Goal: Communication & Community: Answer question/provide support

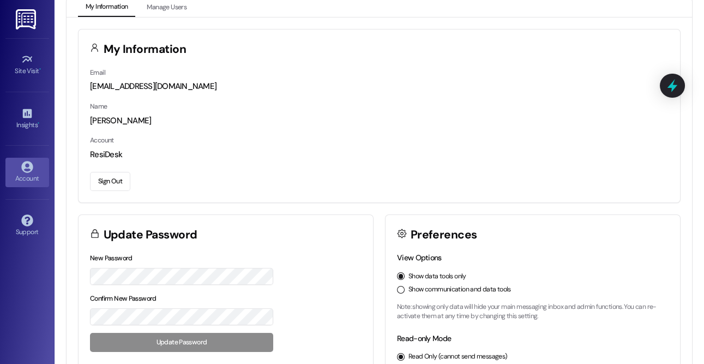
scroll to position [16, 0]
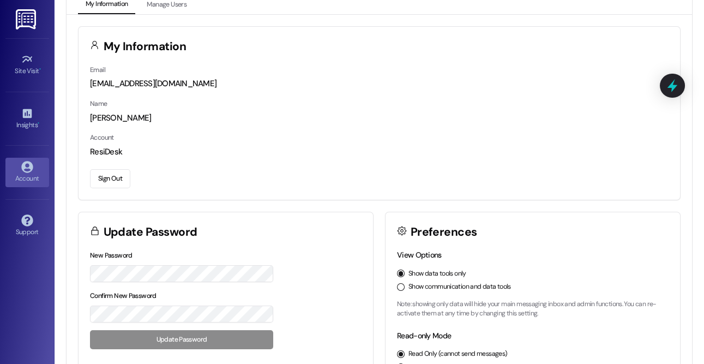
click at [400, 288] on button "Show communication and data tools" at bounding box center [401, 287] width 8 height 8
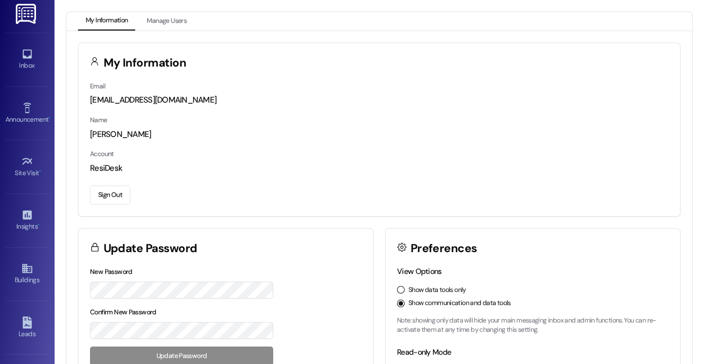
scroll to position [8, 0]
click at [22, 162] on icon at bounding box center [27, 159] width 12 height 12
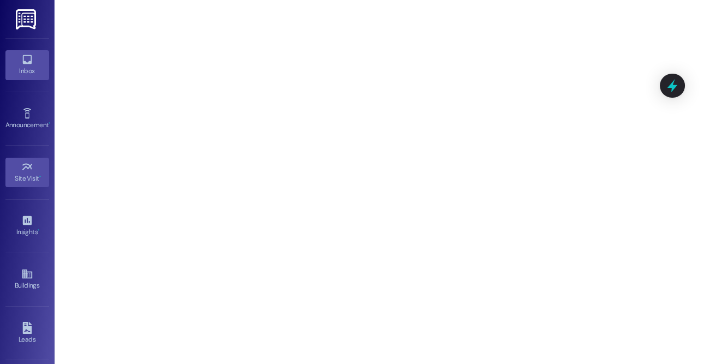
click at [25, 66] on div "Inbox" at bounding box center [27, 70] width 55 height 11
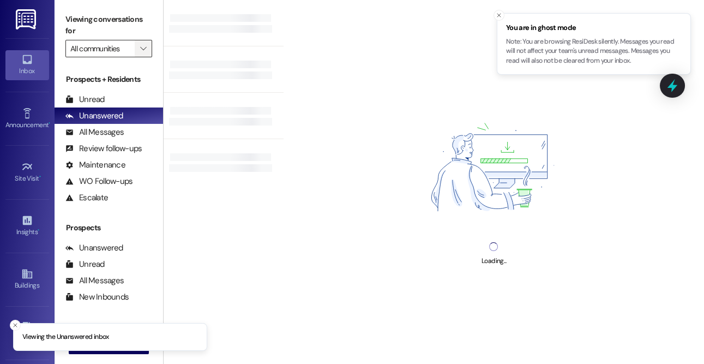
click at [143, 49] on icon "" at bounding box center [143, 48] width 6 height 9
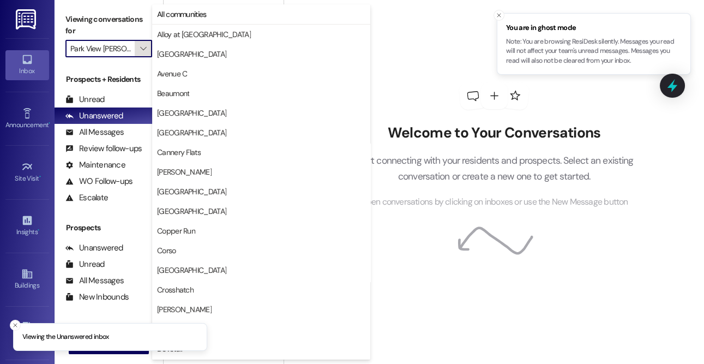
scroll to position [373, 0]
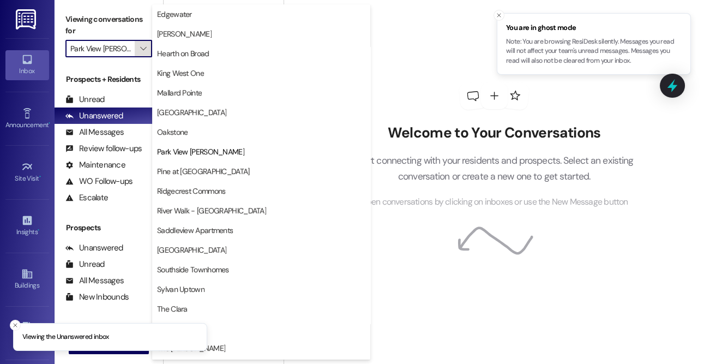
type input "Pine at [GEOGRAPHIC_DATA]"
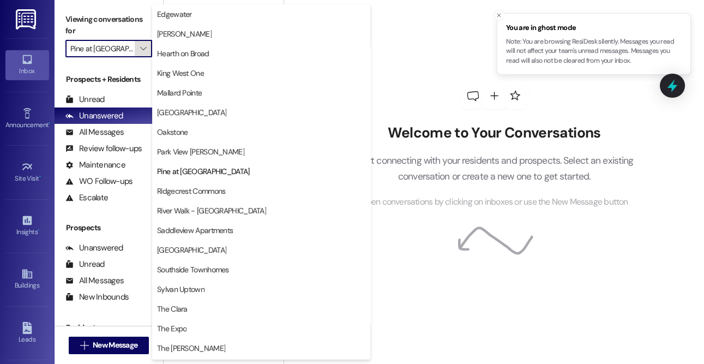
click at [146, 42] on span "" at bounding box center [143, 48] width 10 height 17
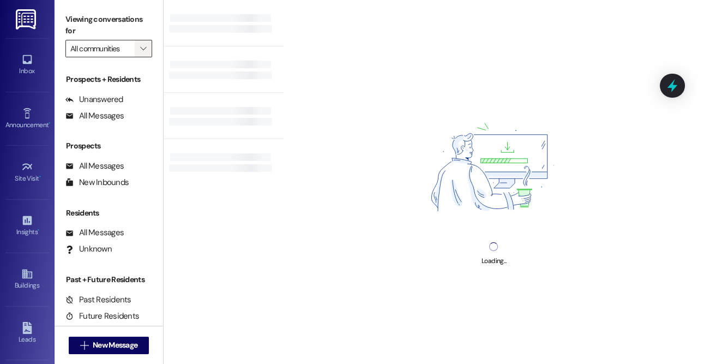
type input "Pine at [GEOGRAPHIC_DATA]"
click at [141, 48] on icon "" at bounding box center [143, 48] width 6 height 9
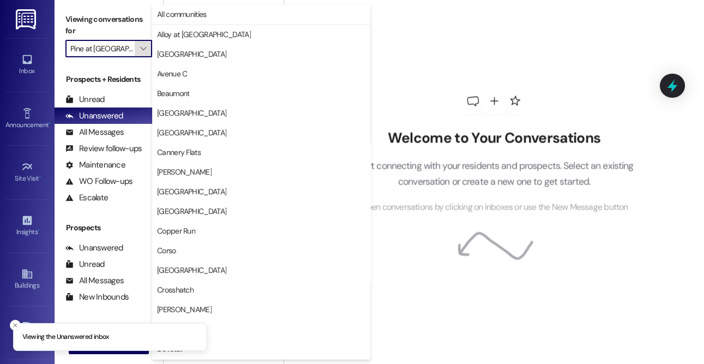
scroll to position [373, 0]
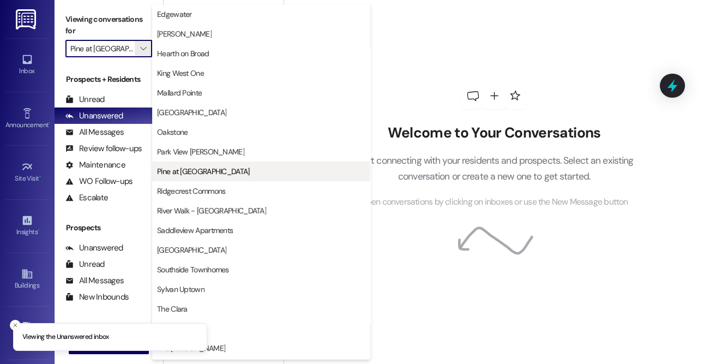
click at [178, 165] on button "Pine at [GEOGRAPHIC_DATA]" at bounding box center [261, 171] width 218 height 20
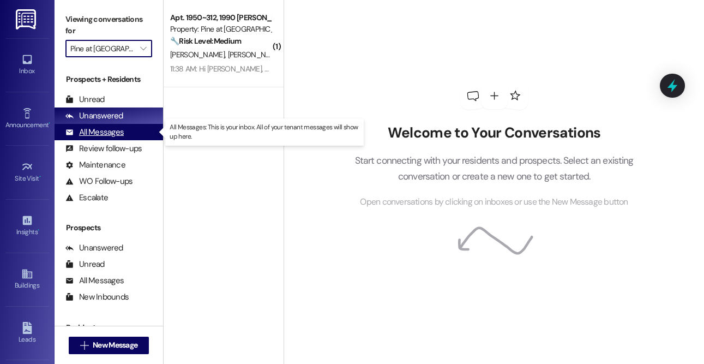
click at [112, 132] on div "All Messages" at bounding box center [94, 131] width 58 height 11
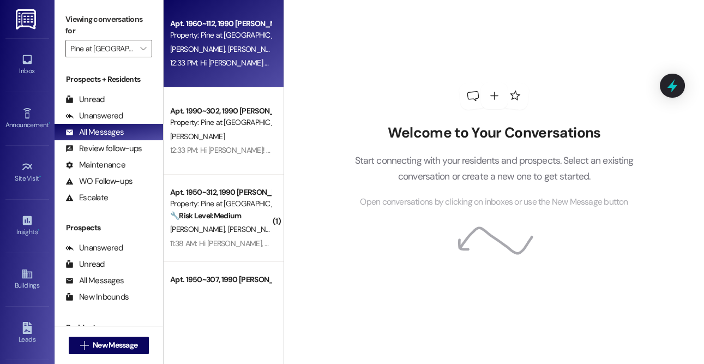
click at [254, 67] on div "12:33 PM: Hi [PERSON_NAME] and [PERSON_NAME]! I'm checking in on your latest wo…" at bounding box center [512, 63] width 685 height 10
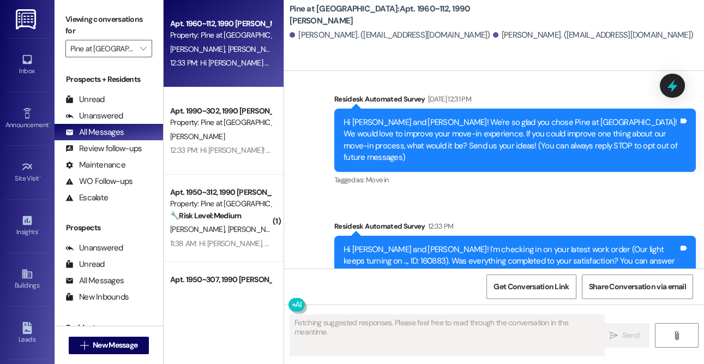
scroll to position [95, 0]
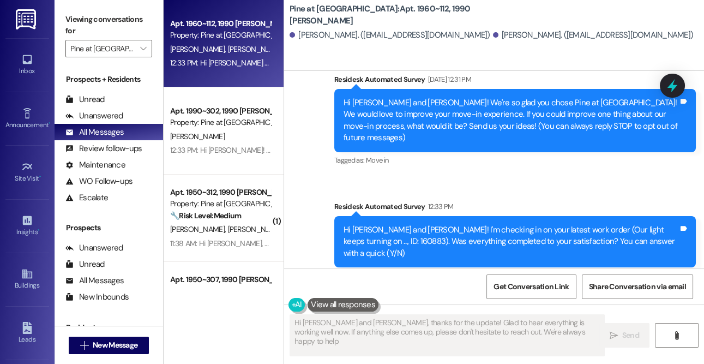
type textarea "Hi [PERSON_NAME] and [PERSON_NAME], thanks for the update! Glad to hear everyth…"
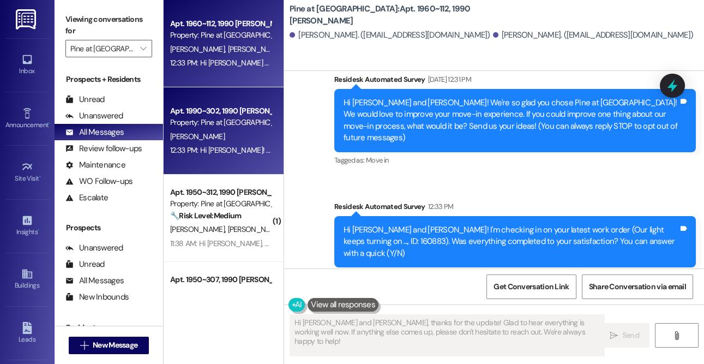
click at [212, 144] on div "12:33 PM: Hi [PERSON_NAME]! I'm checking in on your latest work order (Furnace …" at bounding box center [220, 150] width 103 height 14
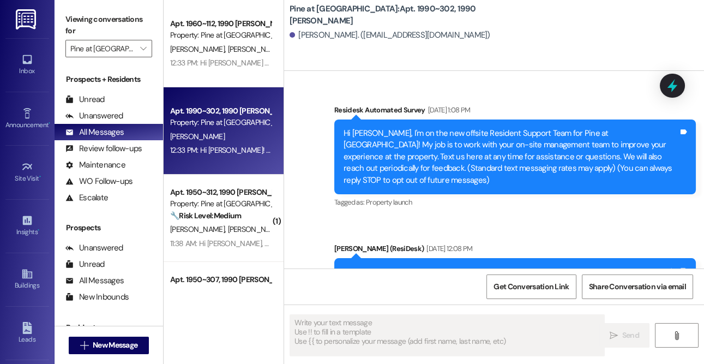
type textarea "Fetching suggested responses. Please feel free to read through the conversation…"
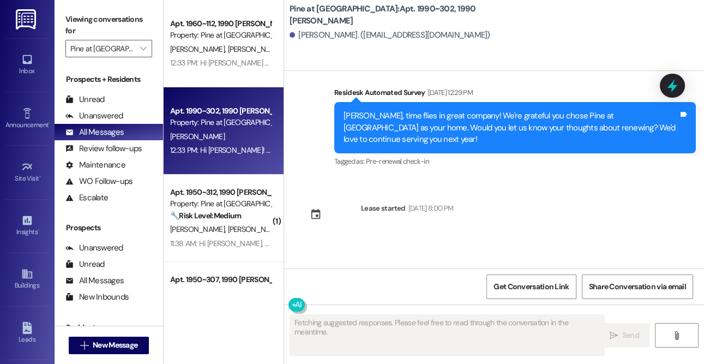
scroll to position [441, 0]
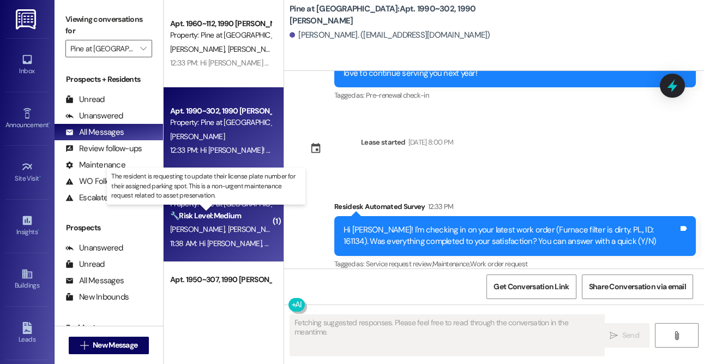
click at [206, 214] on strong "🔧 Risk Level: Medium" at bounding box center [205, 215] width 71 height 10
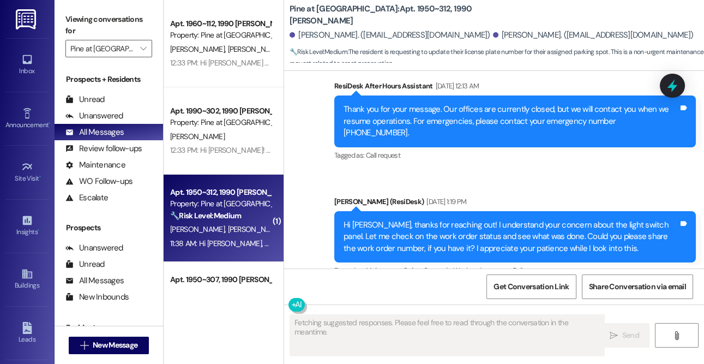
scroll to position [4166, 0]
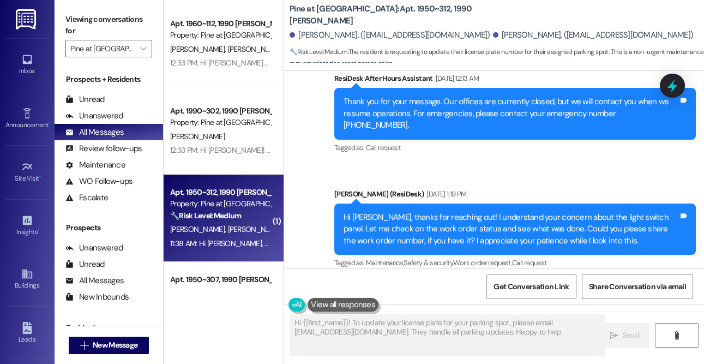
type textarea "Hi {{first_name}}! To update your license plate for your parking spot, please e…"
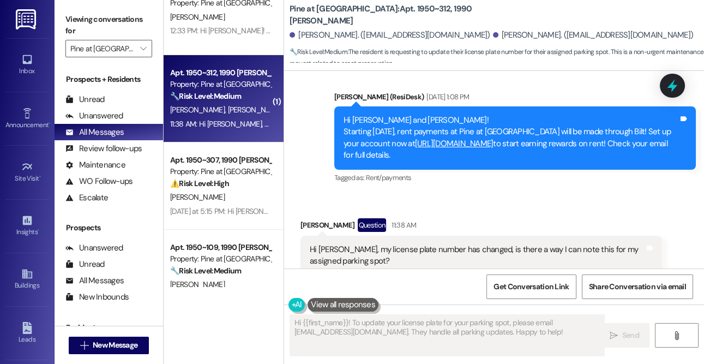
scroll to position [4729, 0]
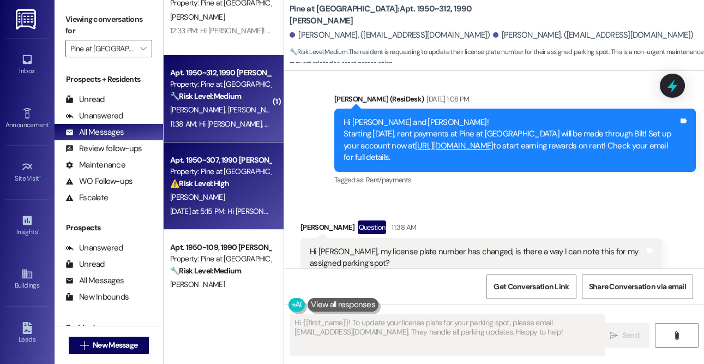
click at [226, 194] on div "[PERSON_NAME]" at bounding box center [220, 197] width 103 height 14
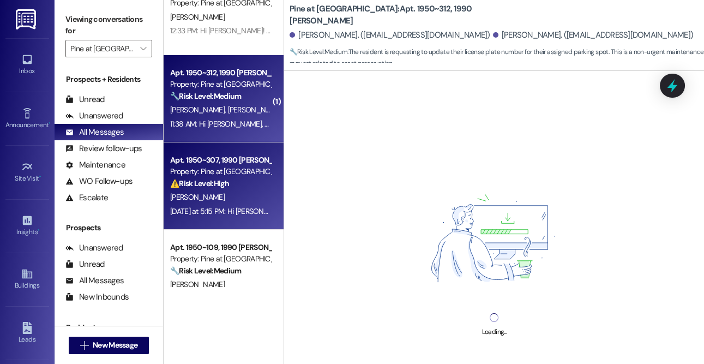
click at [233, 130] on div "11:38 AM: Hi [PERSON_NAME], my license plate number has changed, is there a way…" at bounding box center [220, 124] width 103 height 14
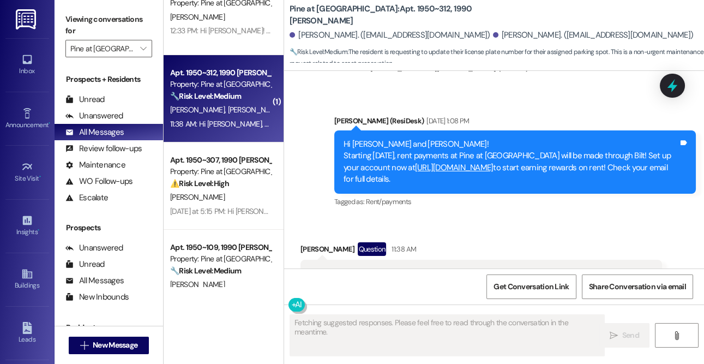
scroll to position [4708, 0]
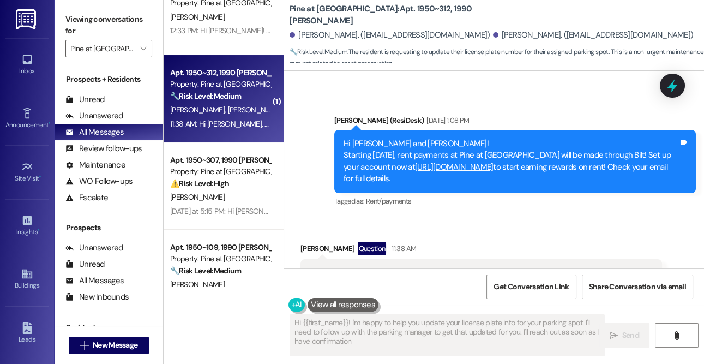
type textarea "Hi {{first_name}}! I'm happy to help you update your license plate info for you…"
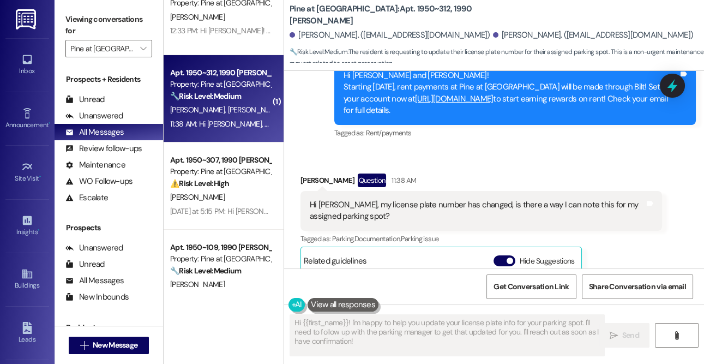
scroll to position [4780, 0]
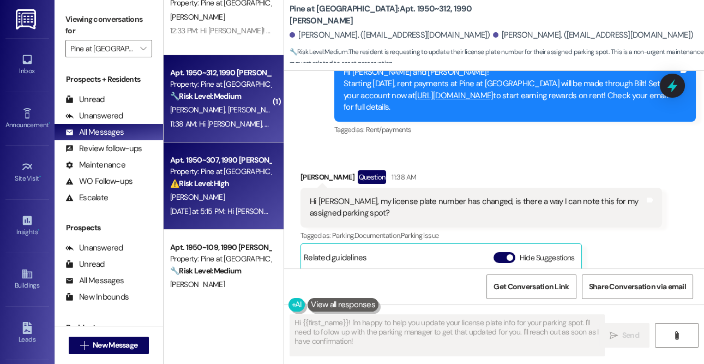
click at [195, 201] on span "A. Brockman" at bounding box center [197, 197] width 55 height 10
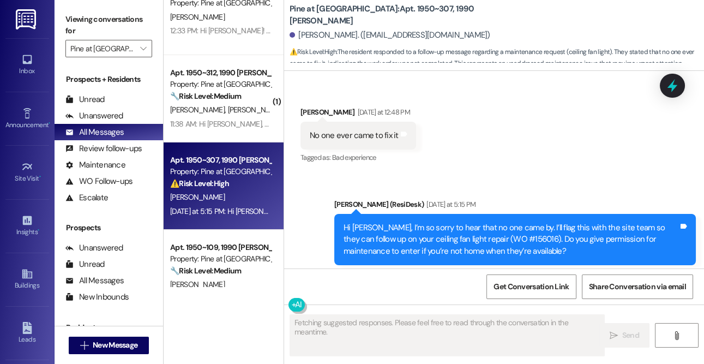
scroll to position [314, 0]
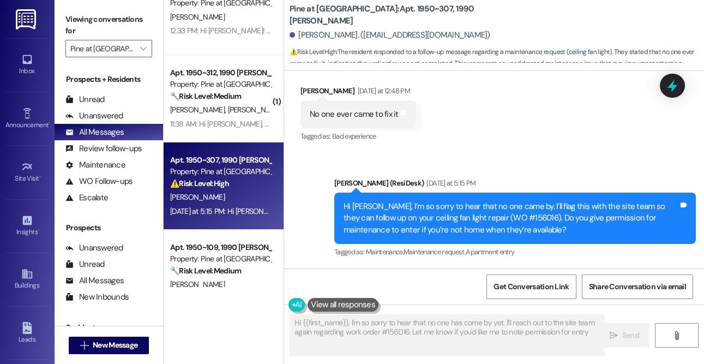
type textarea "Hi {{first_name}}, I'm so sorry to hear that no one has come by yet. I'll reach…"
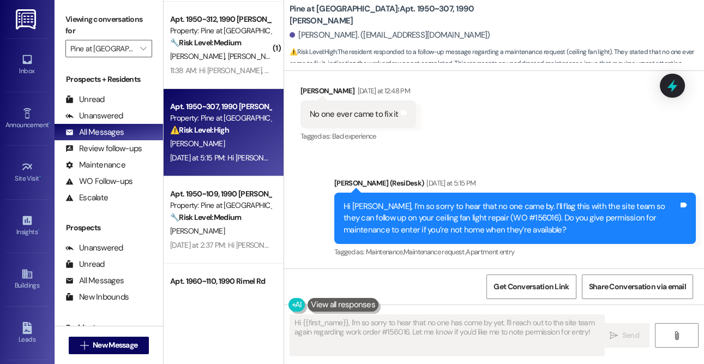
scroll to position [187, 0]
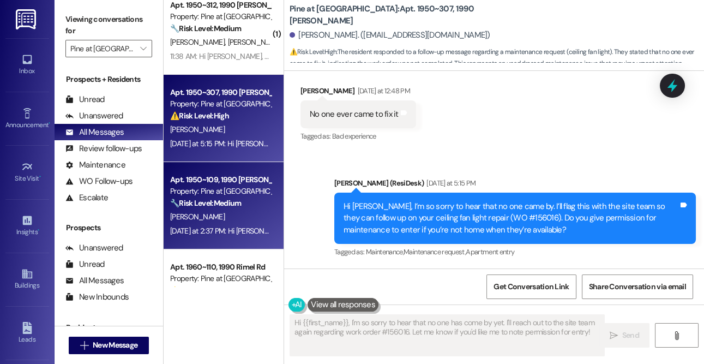
click at [193, 190] on div "Property: Pine at Wildroot" at bounding box center [220, 190] width 101 height 11
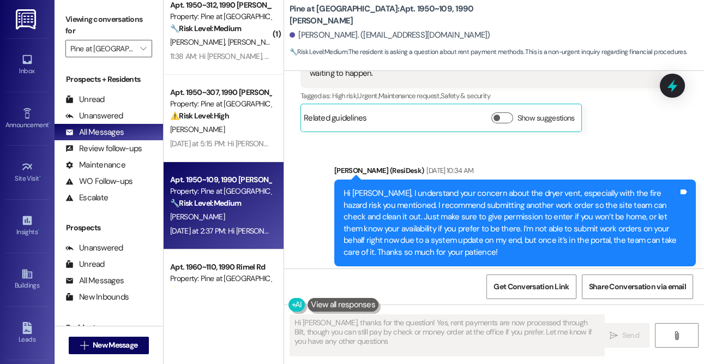
type textarea "Hi Kenneth, thanks for the question! Yes, rent payments are now processed throu…"
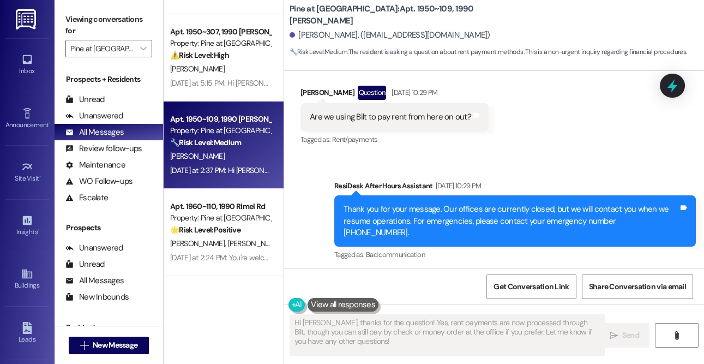
scroll to position [4662, 0]
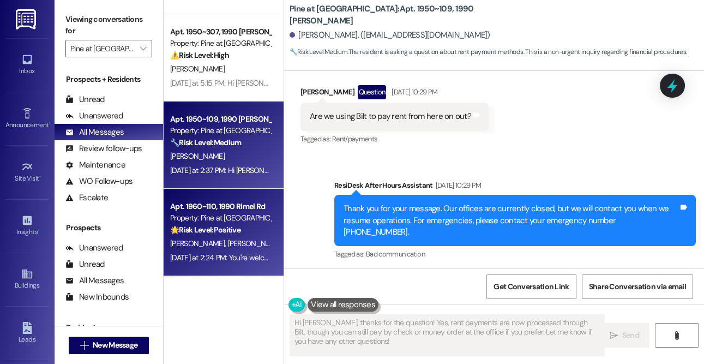
click at [224, 215] on div "Property: Pine at Wildroot" at bounding box center [220, 217] width 101 height 11
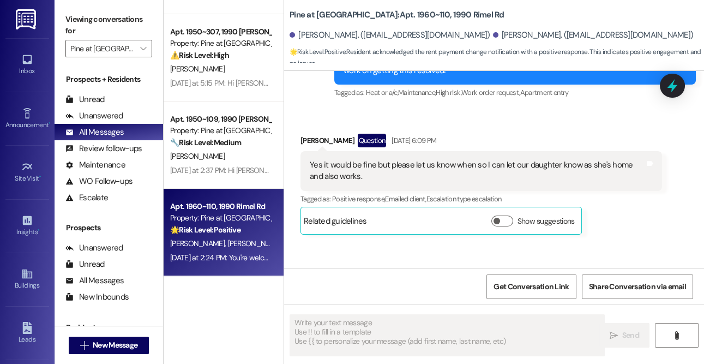
scroll to position [9143, 0]
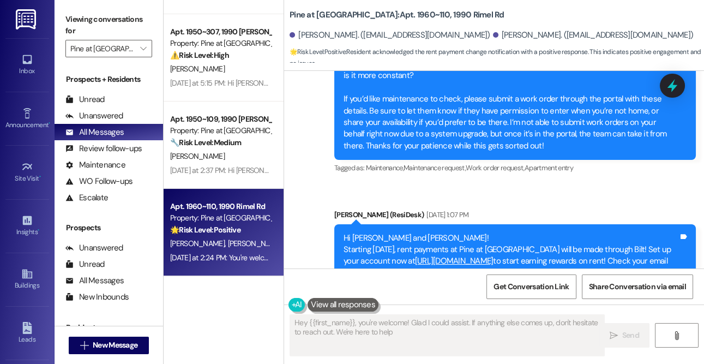
type textarea "Hey {{first_name}}, you're welcome! Glad I could assist. If anything else comes…"
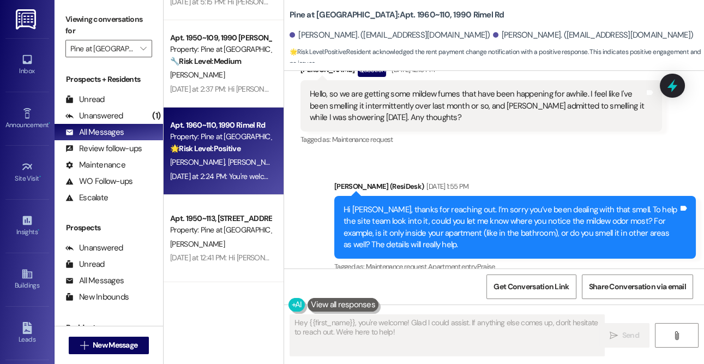
scroll to position [425, 0]
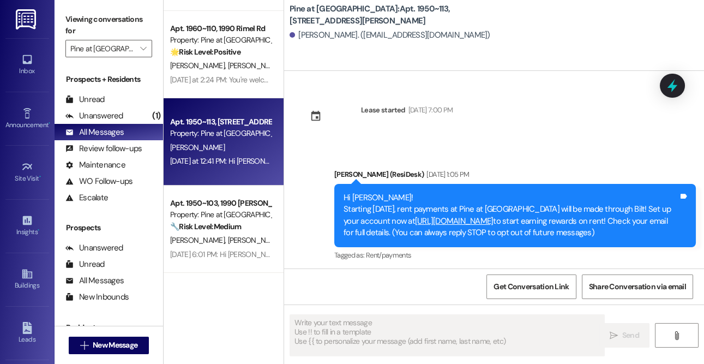
type textarea "Fetching suggested responses. Please feel free to read through the conversation…"
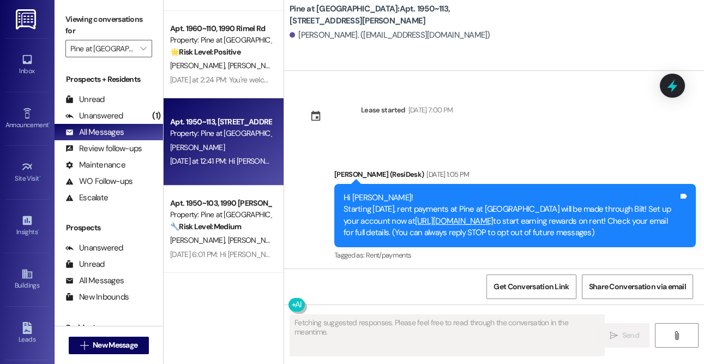
scroll to position [106, 0]
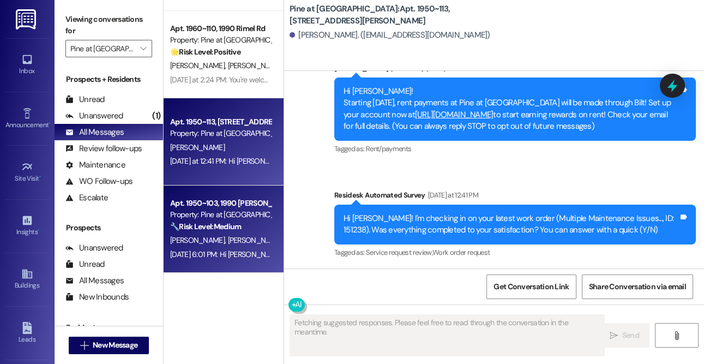
click at [202, 233] on div "J. Maurer M. Graf" at bounding box center [220, 240] width 103 height 14
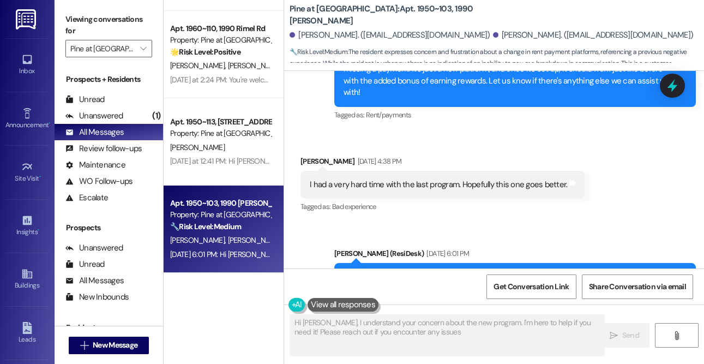
scroll to position [1668, 0]
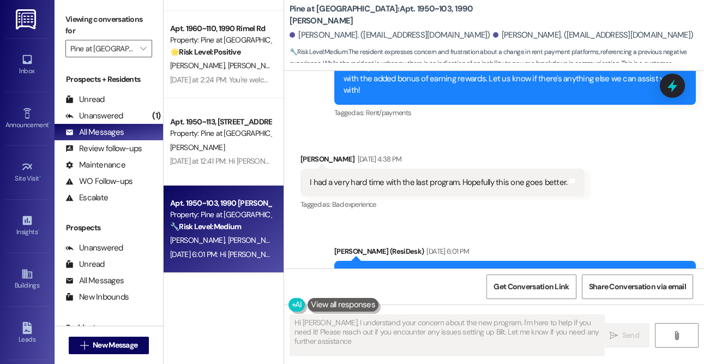
type textarea "Hi Janice, I understand your concern about the new program. I'm here to help if…"
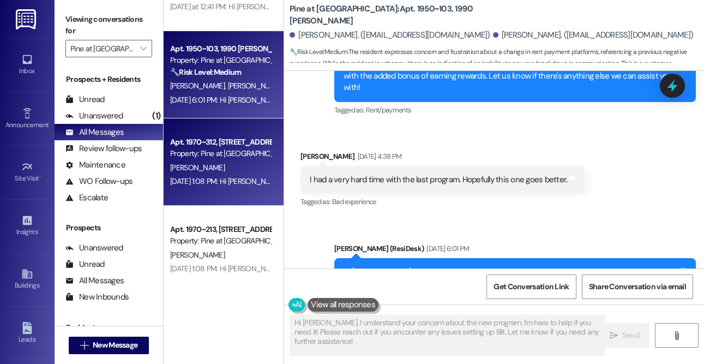
scroll to position [625, 0]
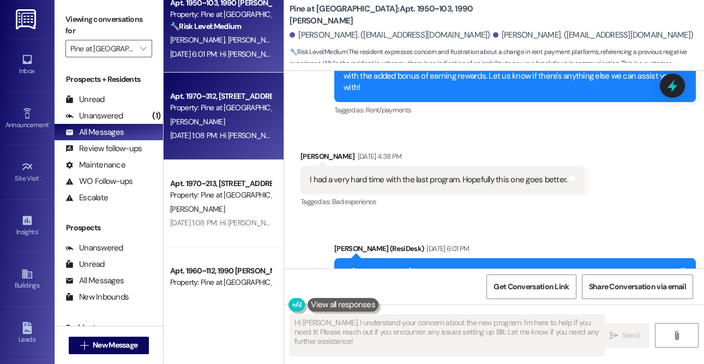
click at [222, 110] on div "Property: Pine at Wildroot" at bounding box center [220, 107] width 101 height 11
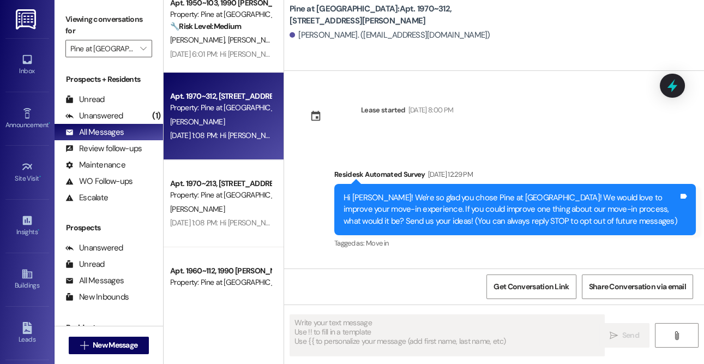
type textarea "Fetching suggested responses. Please feel free to read through the conversation…"
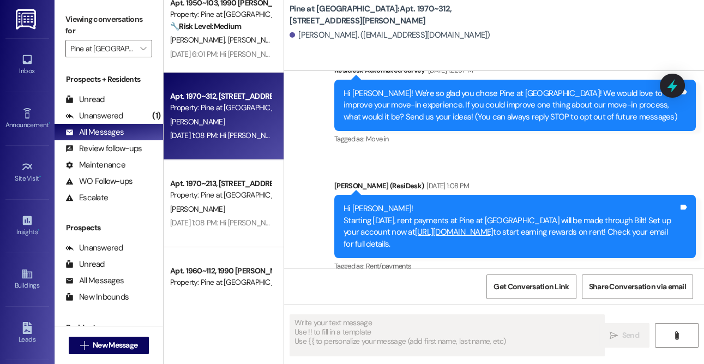
scroll to position [118, 0]
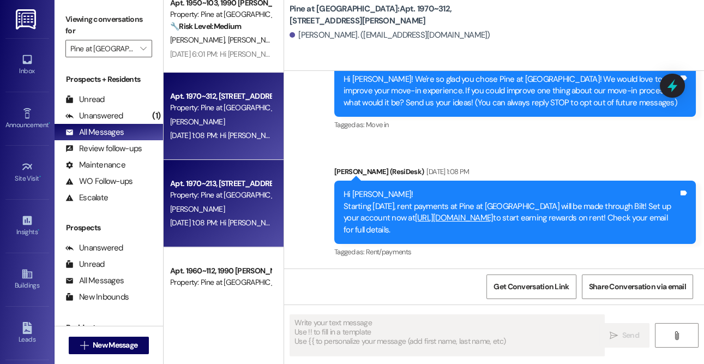
click at [243, 212] on div "M. Steelquist" at bounding box center [220, 209] width 103 height 14
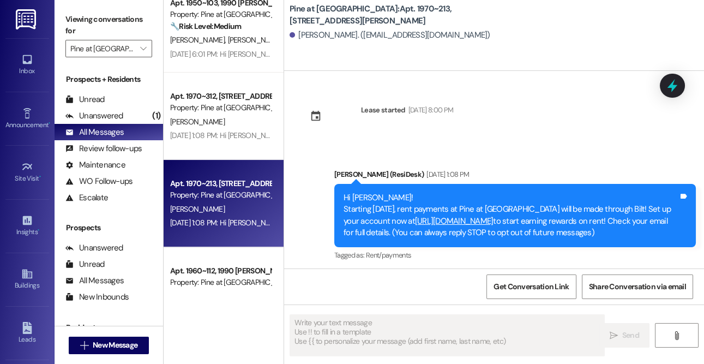
type textarea "Fetching suggested responses. Please feel free to read through the conversation…"
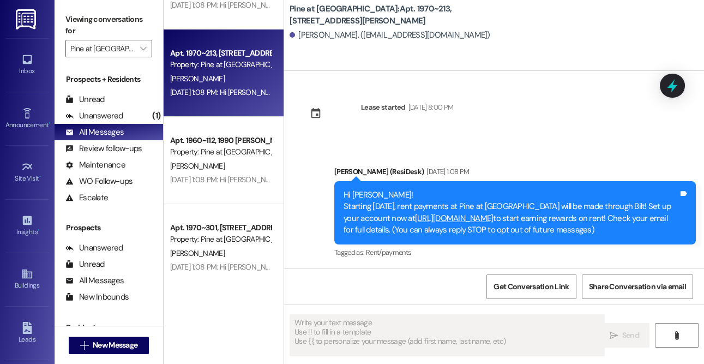
scroll to position [768, 0]
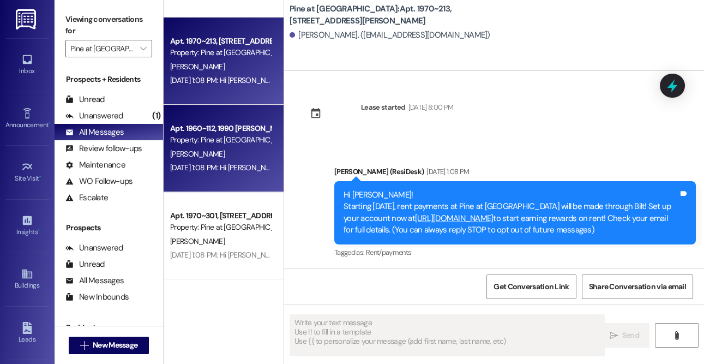
click at [222, 130] on div "Apt. 1960~112, 1990 Rimel Rd" at bounding box center [220, 128] width 101 height 11
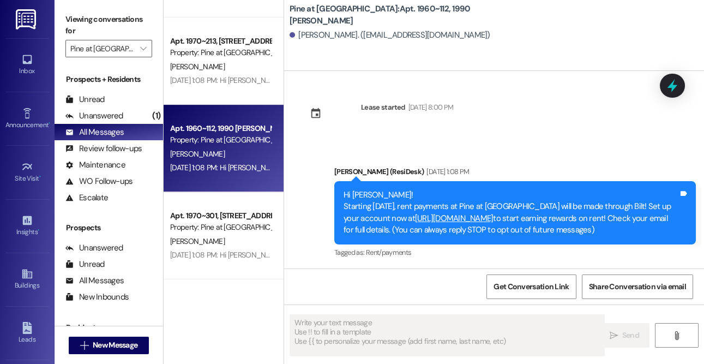
type textarea "Fetching suggested responses. Please feel free to read through the conversation…"
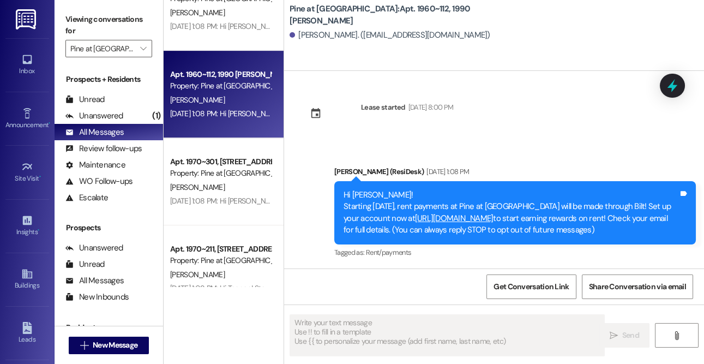
scroll to position [839, 0]
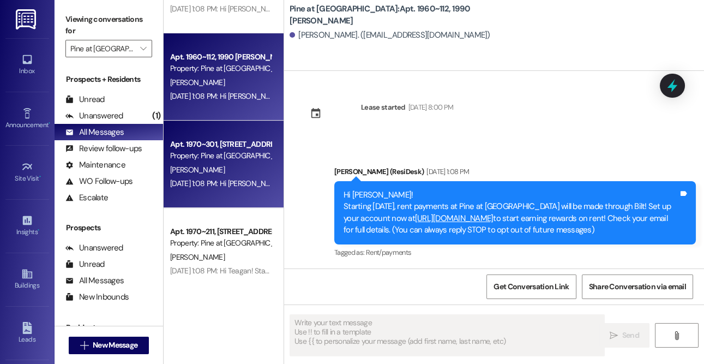
click at [212, 149] on div "Apt. 1970~301, 1990 Rimel Rd" at bounding box center [220, 143] width 101 height 11
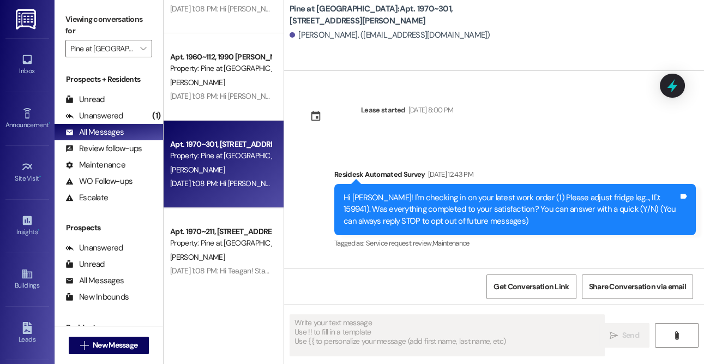
type textarea "Fetching suggested responses. Please feel free to read through the conversation…"
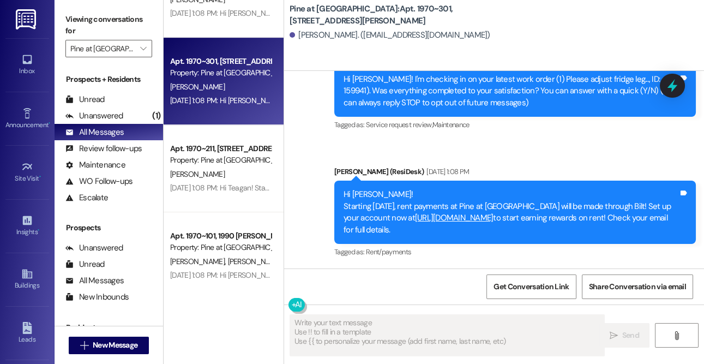
scroll to position [968, 0]
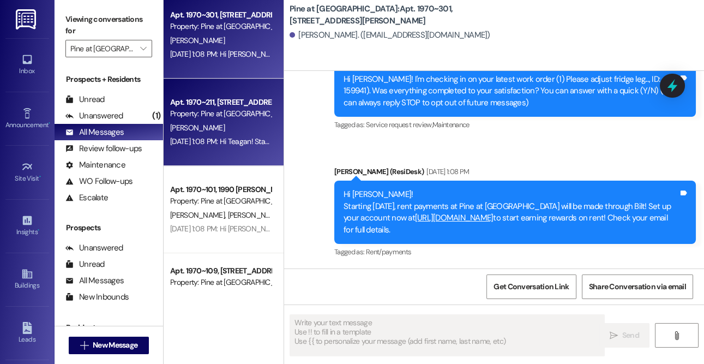
click at [230, 132] on div "T. Feeley" at bounding box center [220, 128] width 103 height 14
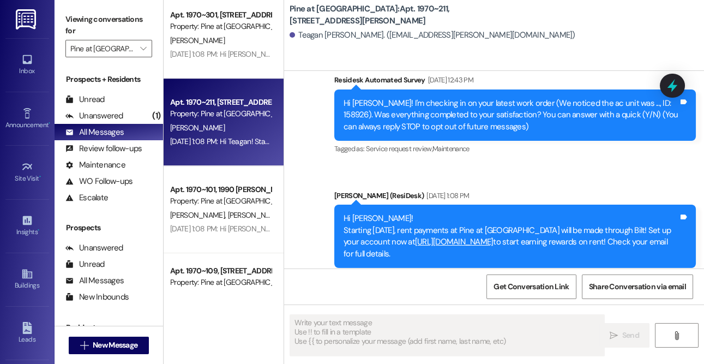
type textarea "Fetching suggested responses. Please feel free to read through the conversation…"
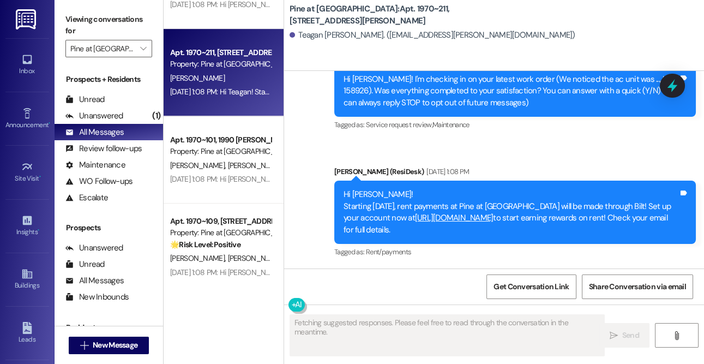
scroll to position [1032, 0]
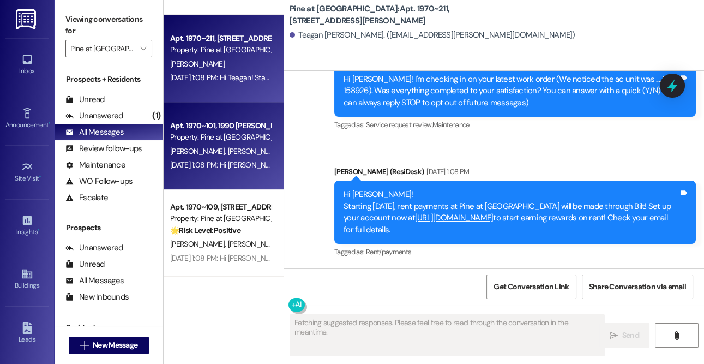
click at [227, 135] on div "Property: Pine at Wildroot" at bounding box center [220, 136] width 101 height 11
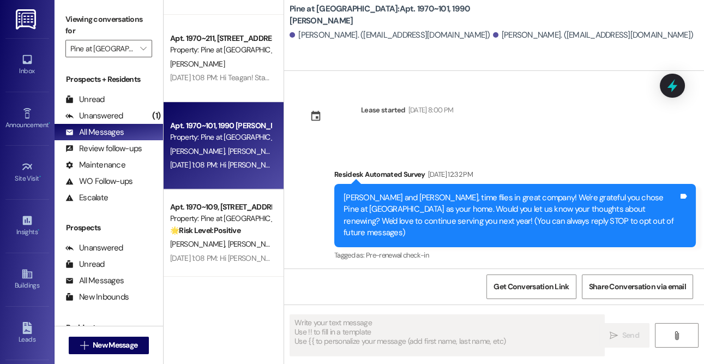
type textarea "Fetching suggested responses. Please feel free to read through the conversation…"
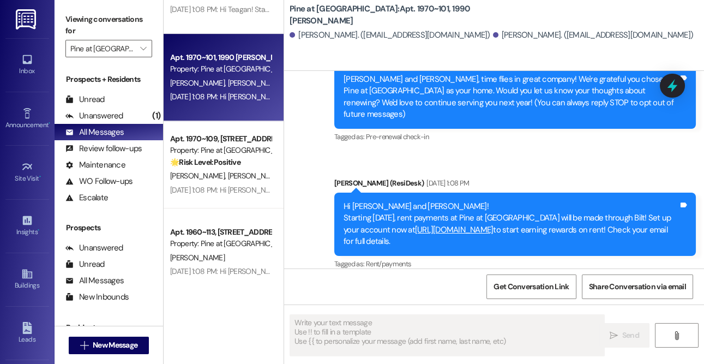
scroll to position [1121, 0]
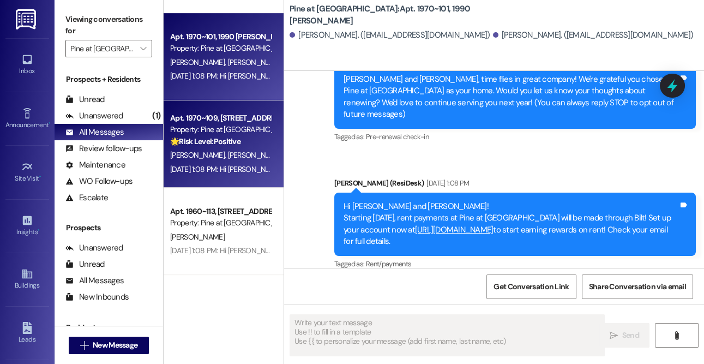
click at [214, 138] on strong "🌟 Risk Level: Positive" at bounding box center [205, 141] width 70 height 10
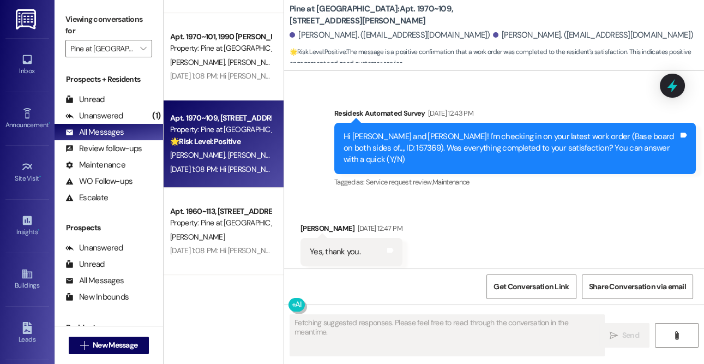
scroll to position [1245, 0]
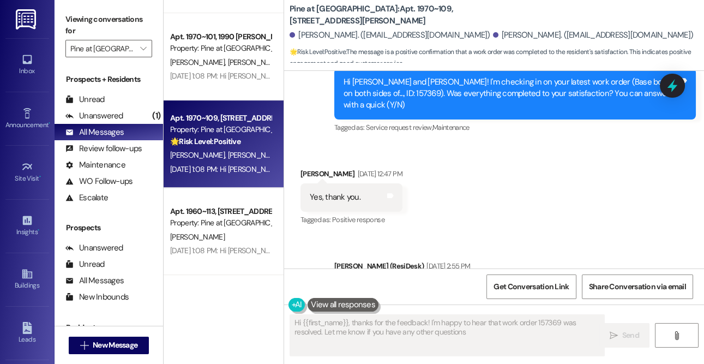
type textarea "Hi {{first_name}}, thanks for the feedback! I'm happy to hear that work order 1…"
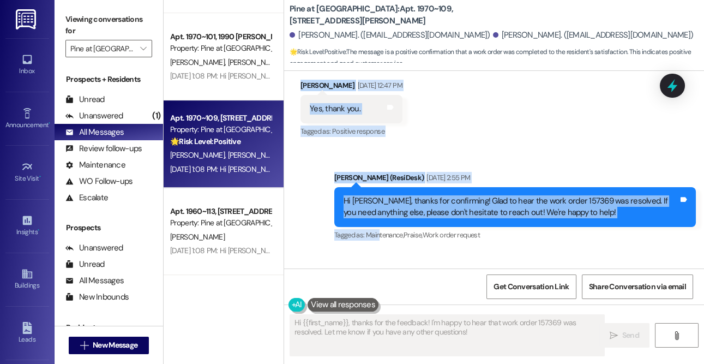
scroll to position [1399, 0]
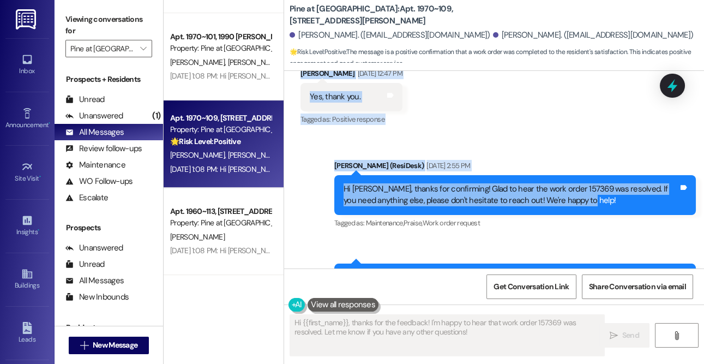
drag, startPoint x: 334, startPoint y: 133, endPoint x: 600, endPoint y: 174, distance: 269.2
click at [600, 174] on div "Lease started Jul 06, 2025 at 8:00 PM Survey, sent via SMS Residesk Automated S…" at bounding box center [494, 169] width 420 height 197
copy div "Residesk Automated Survey Sep 12, 2025 at 12:43 PM Hi Richard and Diane! I'm ch…"
click at [541, 198] on div "Sent via SMS Dottie (ResiDesk) Sep 12, 2025 at 2:55 PM Hi Richard, thanks for c…" at bounding box center [515, 195] width 378 height 87
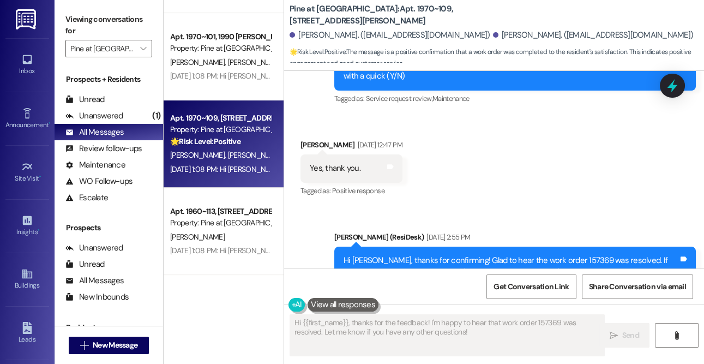
scroll to position [1325, 0]
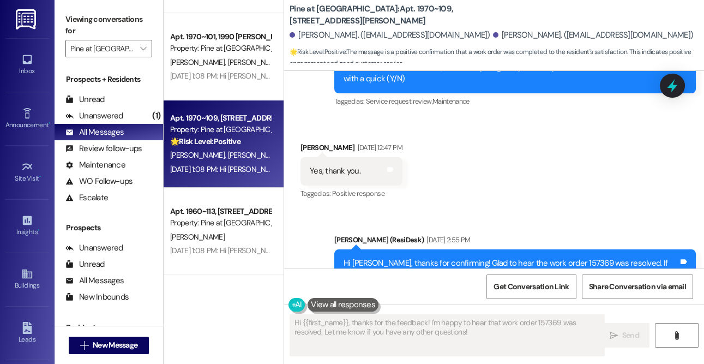
drag, startPoint x: 590, startPoint y: 209, endPoint x: 604, endPoint y: 212, distance: 14.4
click at [604, 234] on div "Dottie (ResiDesk) Sep 12, 2025 at 2:55 PM" at bounding box center [514, 241] width 361 height 15
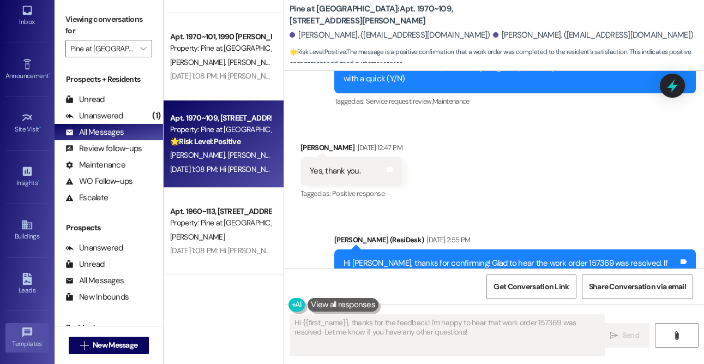
scroll to position [40, 0]
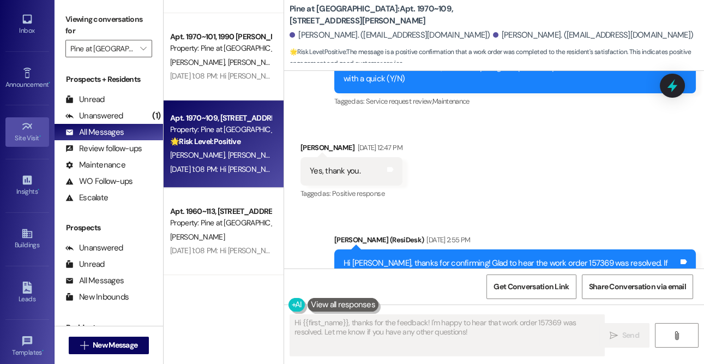
click at [26, 137] on div "Site Visit •" at bounding box center [27, 137] width 55 height 11
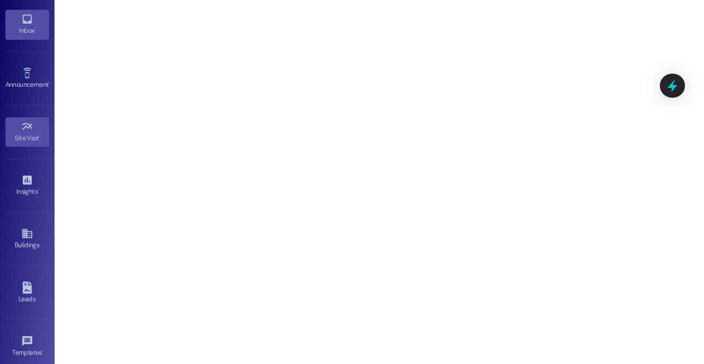
click at [28, 33] on div "Inbox" at bounding box center [27, 30] width 55 height 11
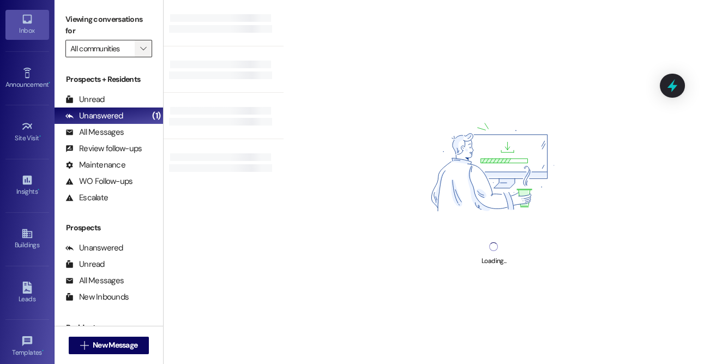
click at [140, 50] on span "" at bounding box center [143, 48] width 10 height 17
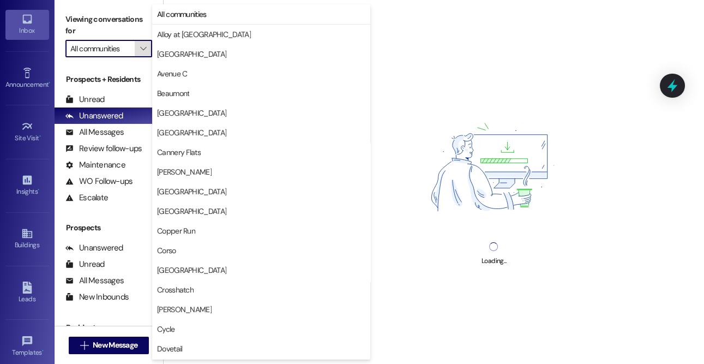
type input "Beaumont"
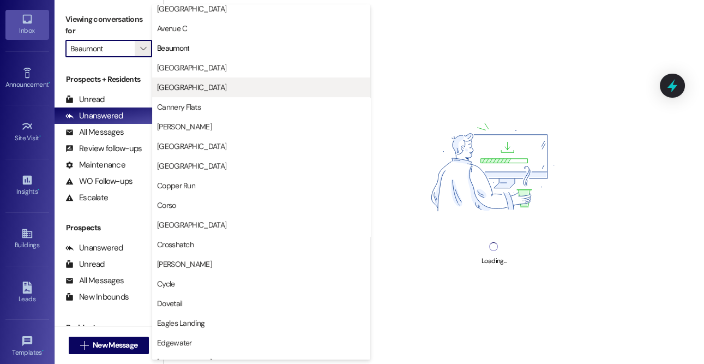
scroll to position [51, 0]
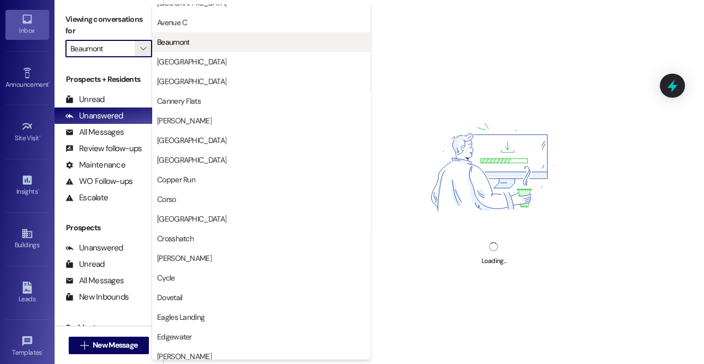
click at [177, 44] on span "Beaumont" at bounding box center [173, 42] width 32 height 11
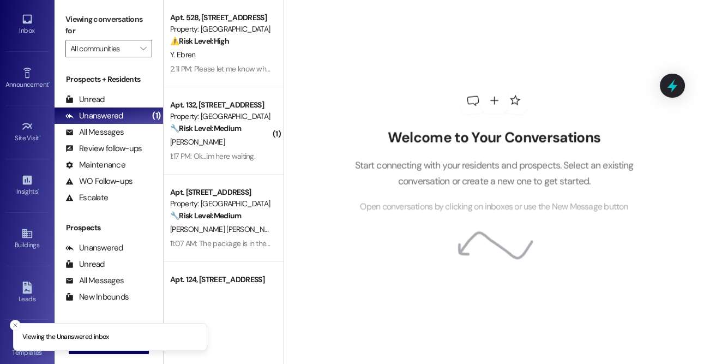
type input "Beaumont"
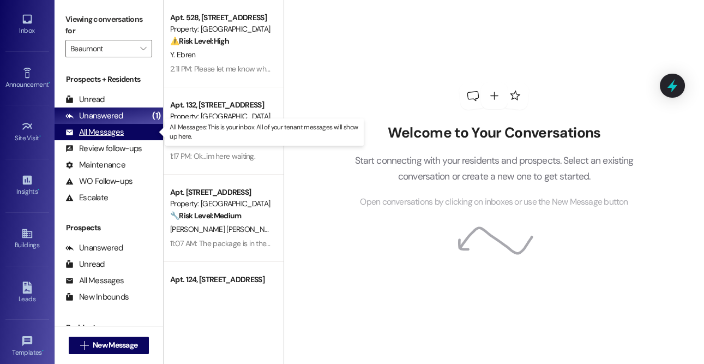
click at [100, 131] on div "All Messages" at bounding box center [94, 131] width 58 height 11
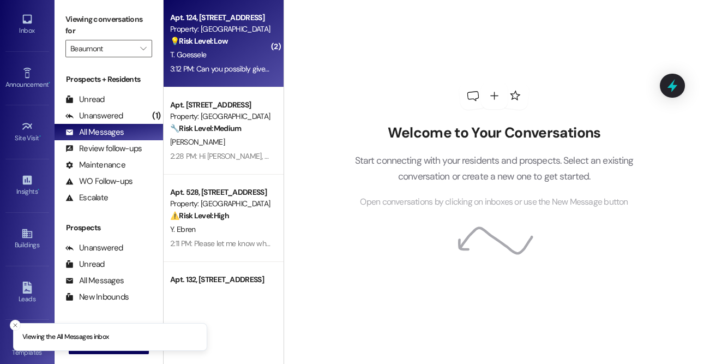
click at [221, 51] on div "T. Goessele" at bounding box center [220, 55] width 103 height 14
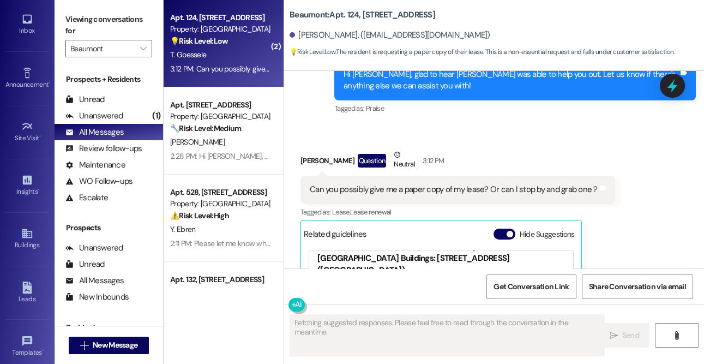
scroll to position [1478, 0]
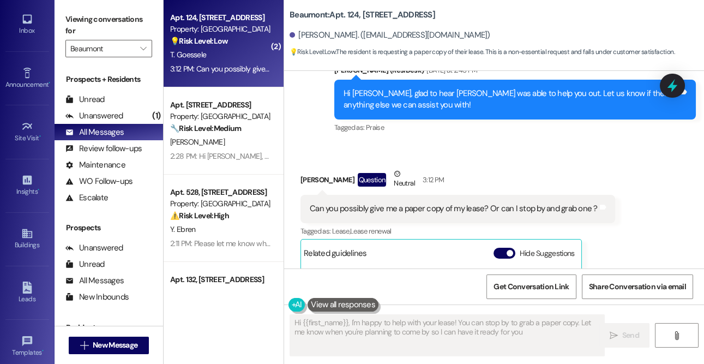
type textarea "Hi {{first_name}}, I'm happy to help with your lease! You can stop by to grab a…"
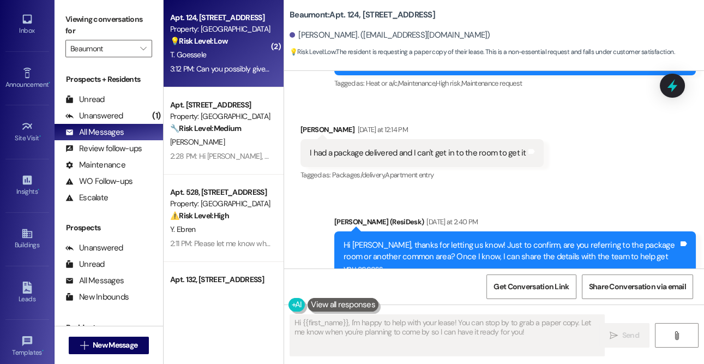
scroll to position [1107, 0]
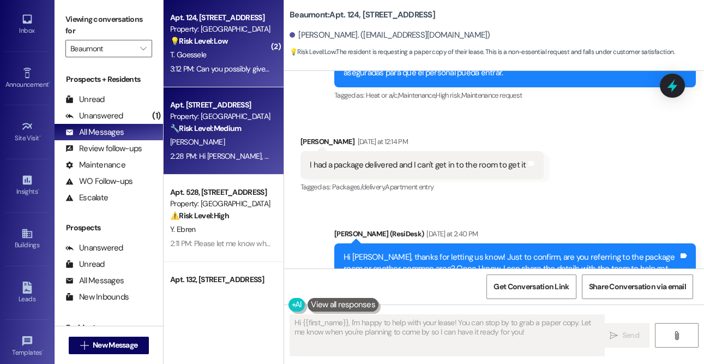
click at [248, 114] on div "Property: Beaumont" at bounding box center [220, 116] width 101 height 11
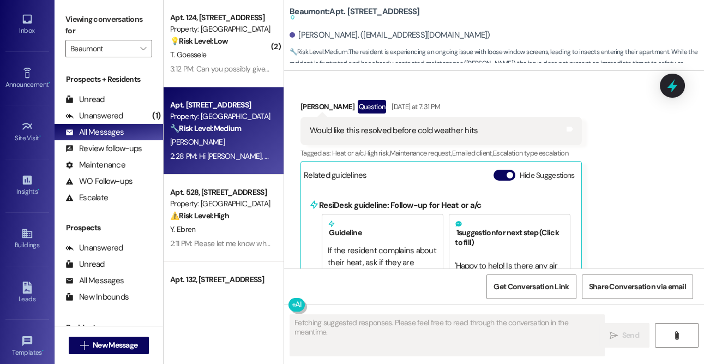
scroll to position [1096, 0]
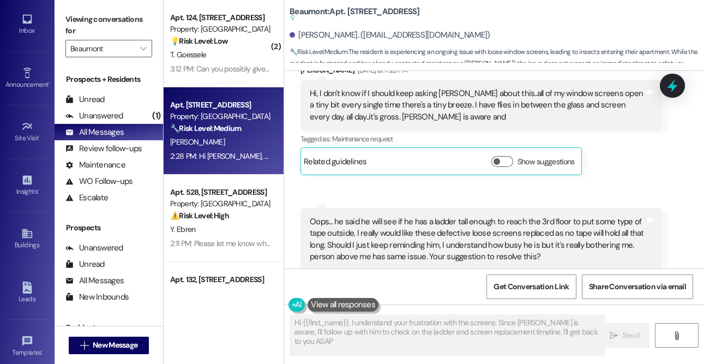
type textarea "Hi {{first_name}}, I understand your frustration with the screens. Since Anthon…"
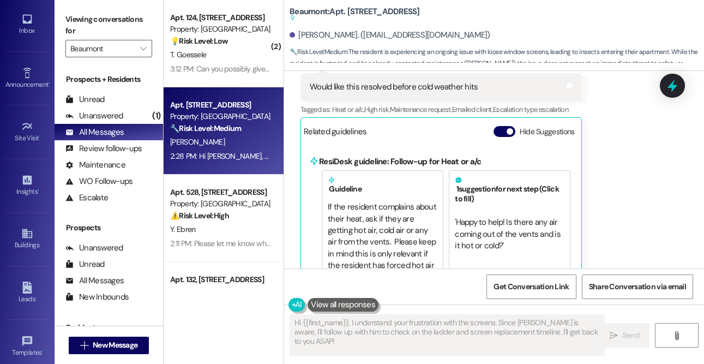
scroll to position [17, 0]
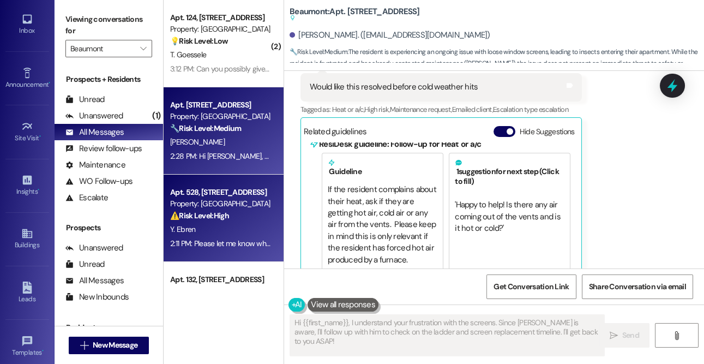
click at [184, 208] on div "Property: Beaumont" at bounding box center [220, 203] width 101 height 11
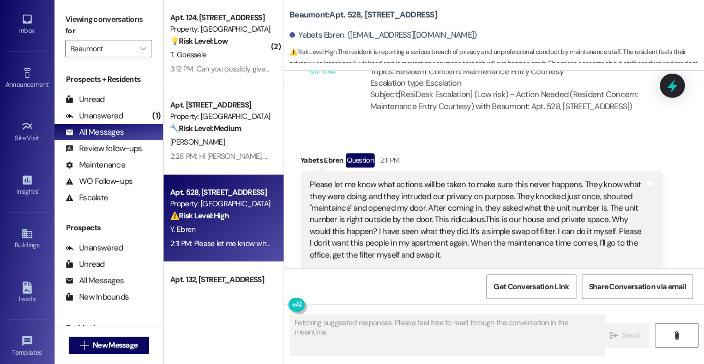
scroll to position [2742, 0]
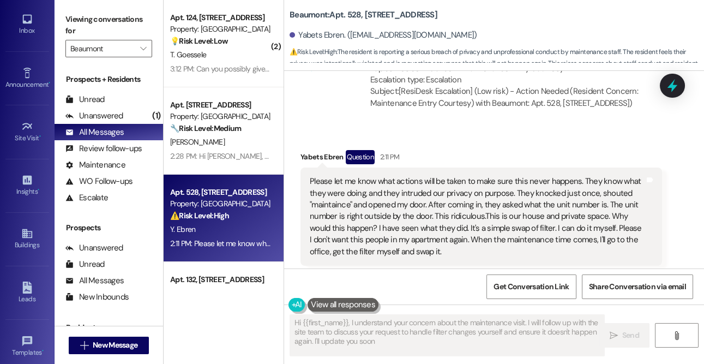
type textarea "Hi {{first_name}}, I understand your concern about the maintenance visit. I wil…"
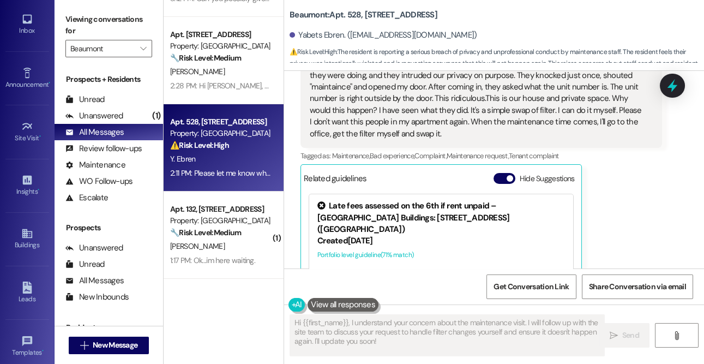
scroll to position [91, 0]
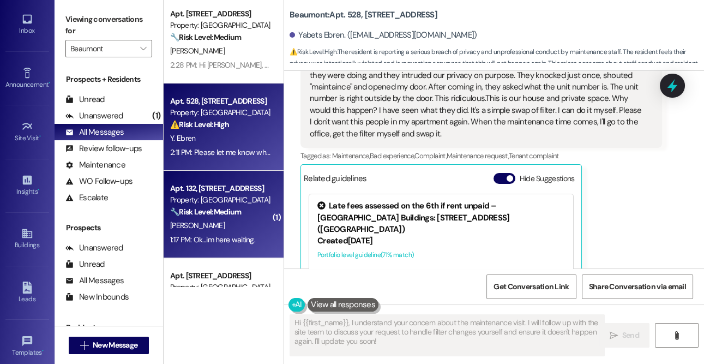
click at [226, 210] on strong "🔧 Risk Level: Medium" at bounding box center [205, 212] width 71 height 10
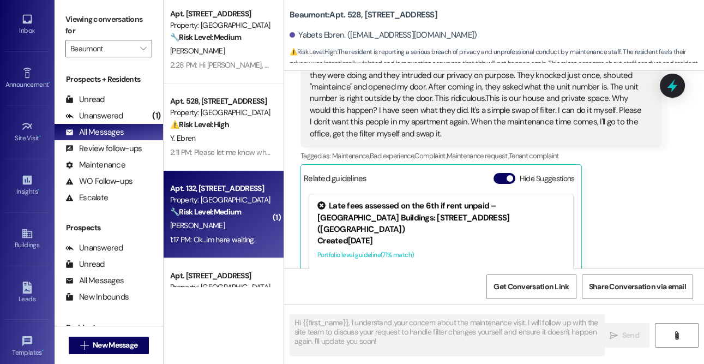
type textarea "Fetching suggested responses. Please feel free to read through the conversation…"
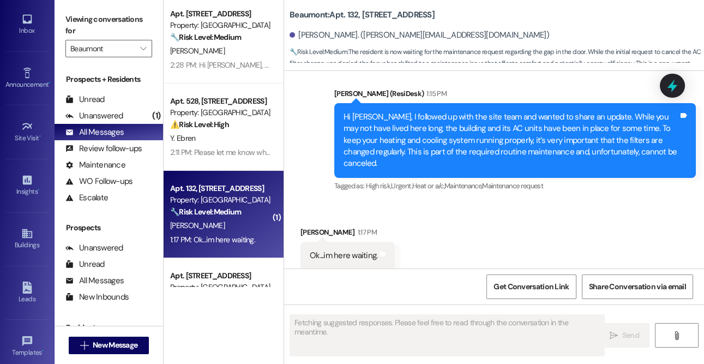
scroll to position [3251, 0]
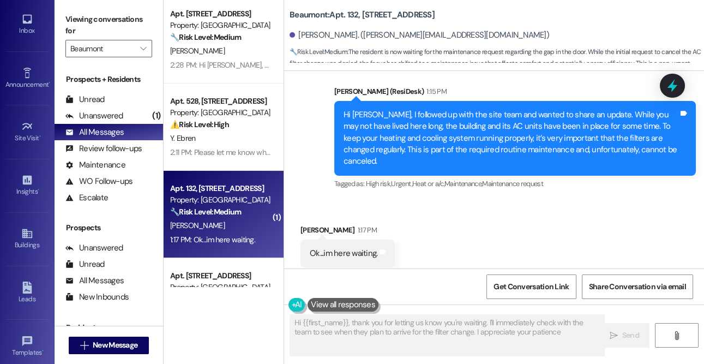
type textarea "Hi {{first_name}}, thank you for letting us know you're waiting. I'll immediate…"
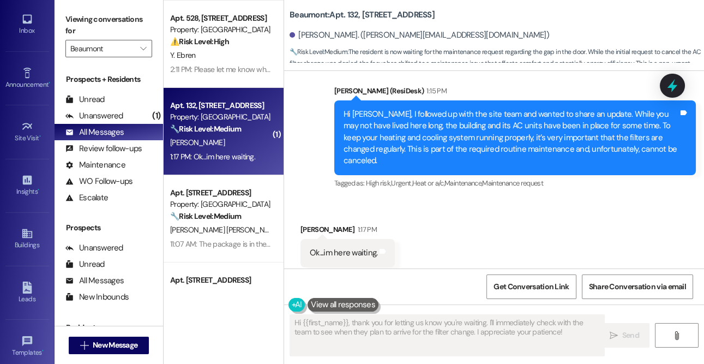
scroll to position [226, 0]
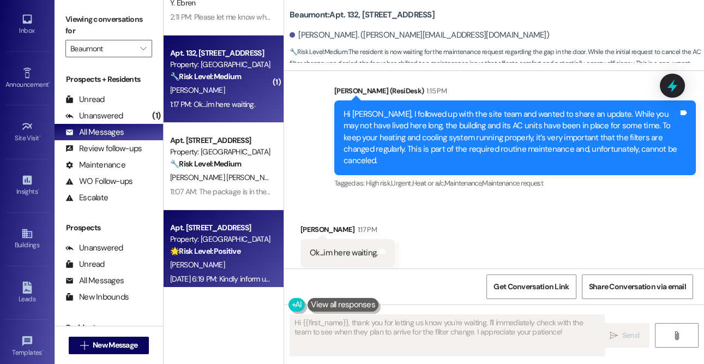
click at [217, 230] on div "Apt. 530, 1525 N 14th Ave" at bounding box center [220, 227] width 101 height 11
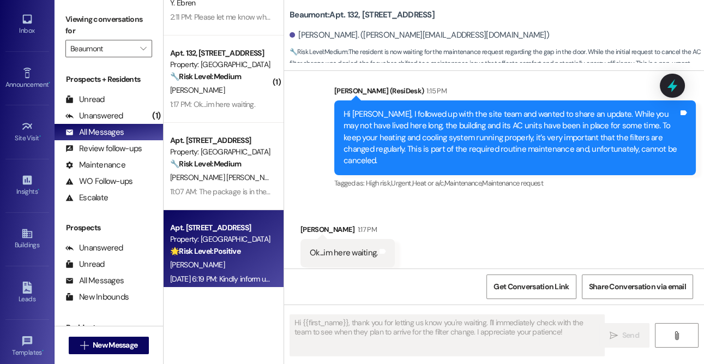
type textarea "Fetching suggested responses. Please feel free to read through the conversation…"
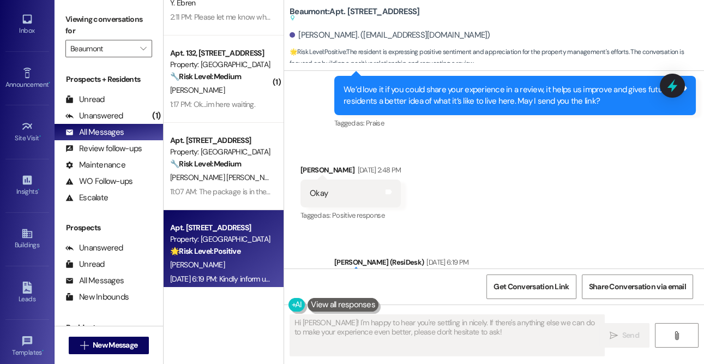
type textarea "Hi Aaron! I'm happy to hear you're settling in nicely. If there's anything else…"
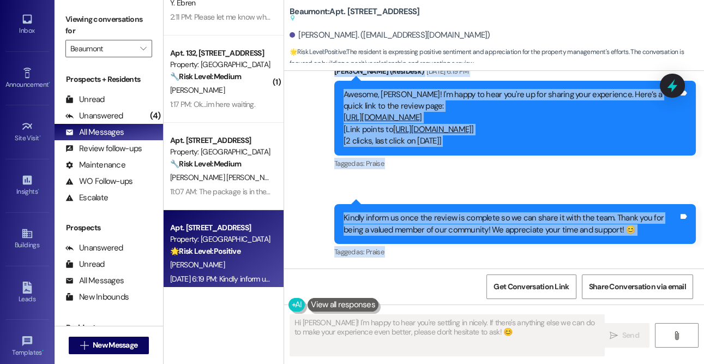
scroll to position [1967, 0]
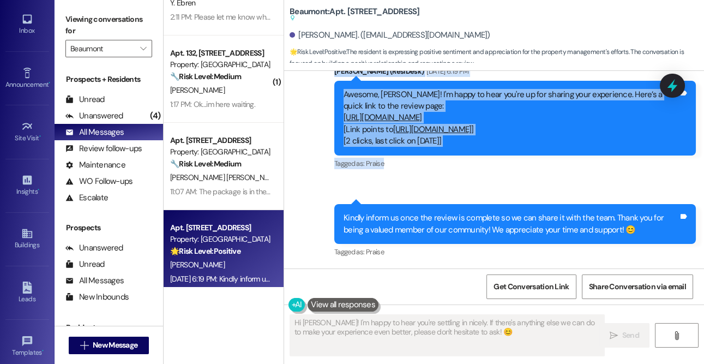
drag, startPoint x: 334, startPoint y: 98, endPoint x: 511, endPoint y: 168, distance: 191.0
click at [511, 168] on div "Lease started Jun 29, 2025 at 8:00 PM Announcement, sent via SMS Dottie (ResiDe…" at bounding box center [494, 169] width 420 height 197
copy div "Dottie (ResiDesk) Sep 17, 2025 at 11:10 AM Thanks for the heads-up, Aaron! Even…"
click at [413, 124] on link "https://search.google.com/local/writereview?placeid=ChIJ77vOVcBFRVMRQ_GfZhP_ARE" at bounding box center [432, 129] width 79 height 11
click at [390, 193] on div "Sent via SMS Dottie (ResiDesk) Sep 17, 2025 at 6:19 PM Awesome, Aaron! I'm happ…" at bounding box center [494, 154] width 420 height 227
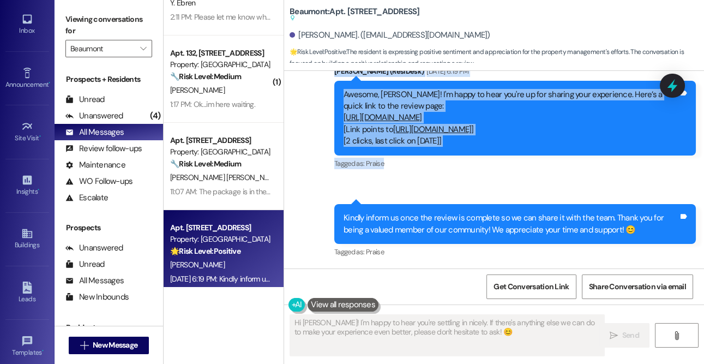
drag, startPoint x: 333, startPoint y: 131, endPoint x: 561, endPoint y: 156, distance: 228.8
click at [561, 157] on div "Lease started Jun 29, 2025 at 8:00 PM Announcement, sent via SMS Dottie (ResiDe…" at bounding box center [494, 169] width 420 height 197
copy div "Dottie (ResiDesk) Sep 17, 2025 at 11:10 AM Thanks for the heads-up, Aaron! Even…"
click at [613, 145] on div "Awesome, Aaron! I'm happy to hear you're up for sharing your experience. Here’s…" at bounding box center [511, 118] width 335 height 58
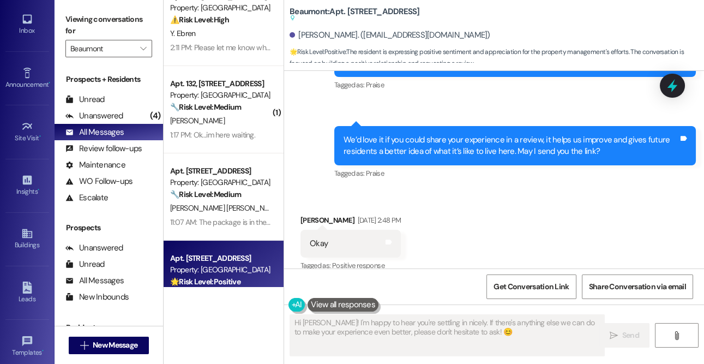
scroll to position [191, 0]
